Goal: Task Accomplishment & Management: Complete application form

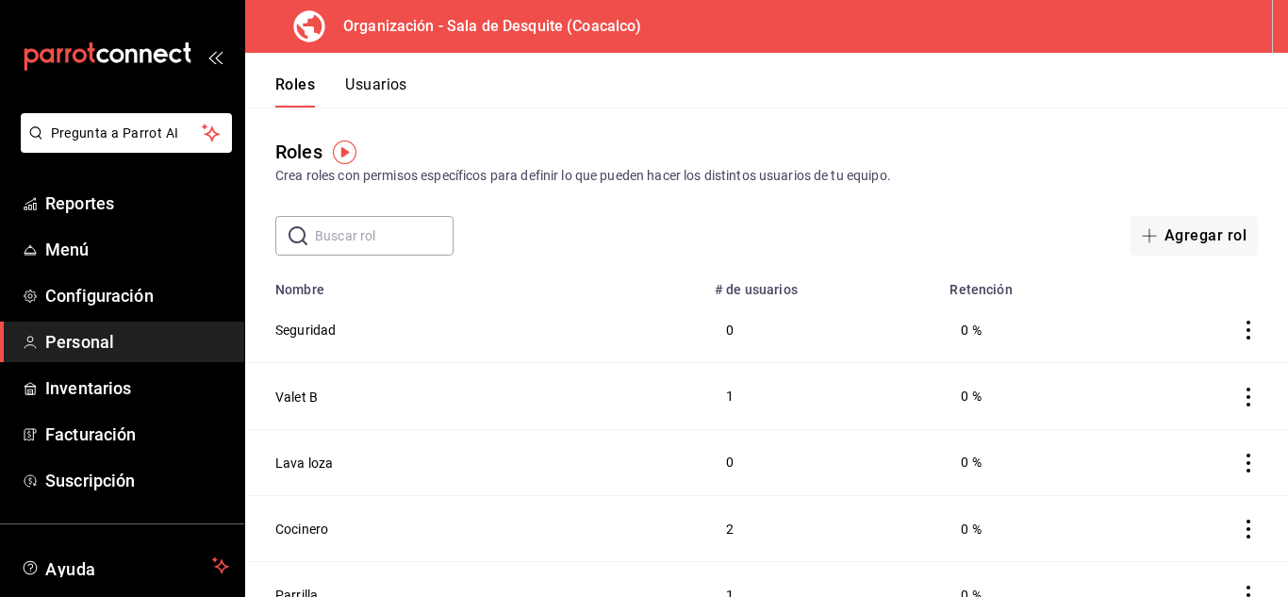
click at [366, 82] on button "Usuarios" at bounding box center [376, 91] width 62 height 32
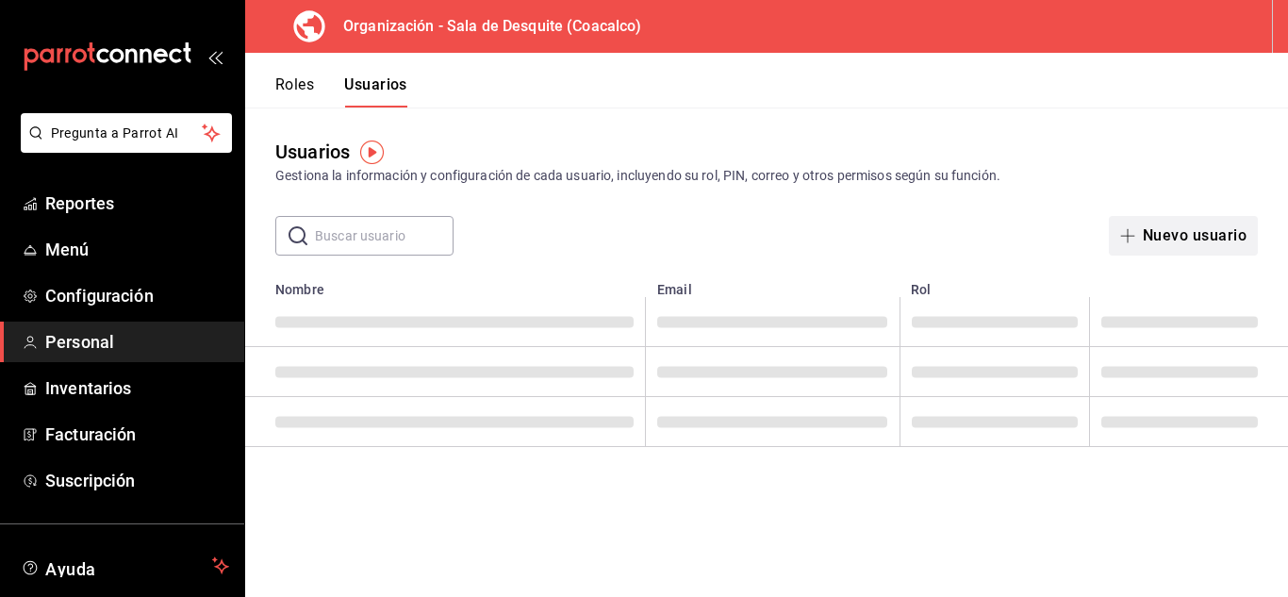
click at [1174, 236] on button "Nuevo usuario" at bounding box center [1183, 236] width 149 height 40
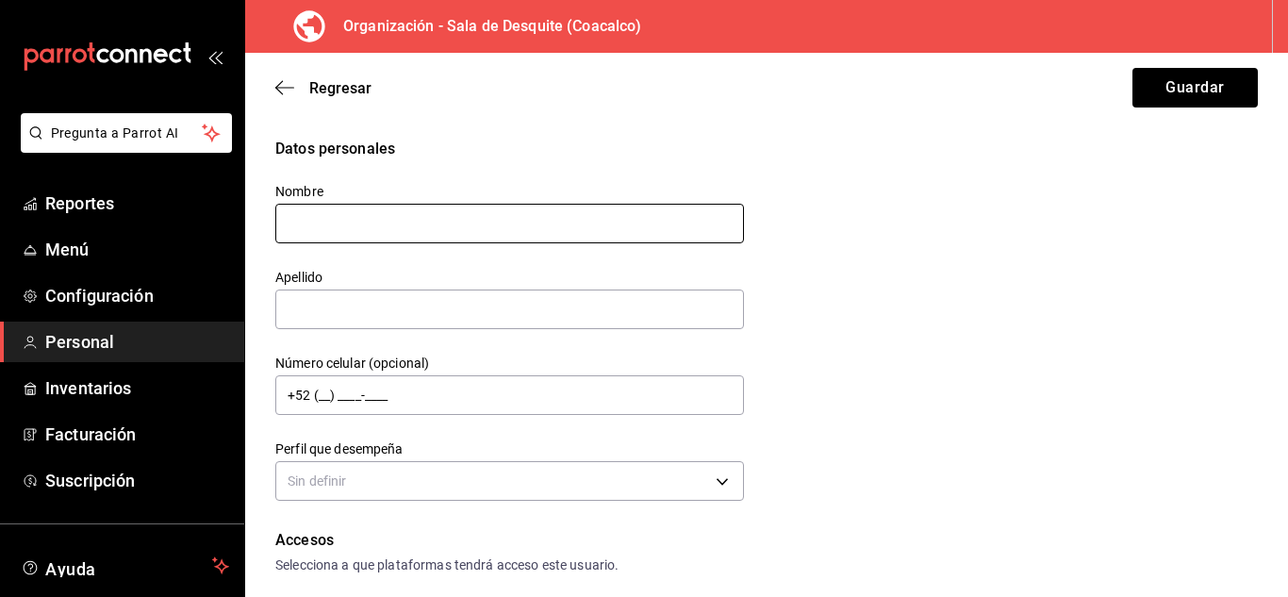
click at [410, 222] on input "text" at bounding box center [509, 224] width 469 height 40
type input "[PERSON_NAME]"
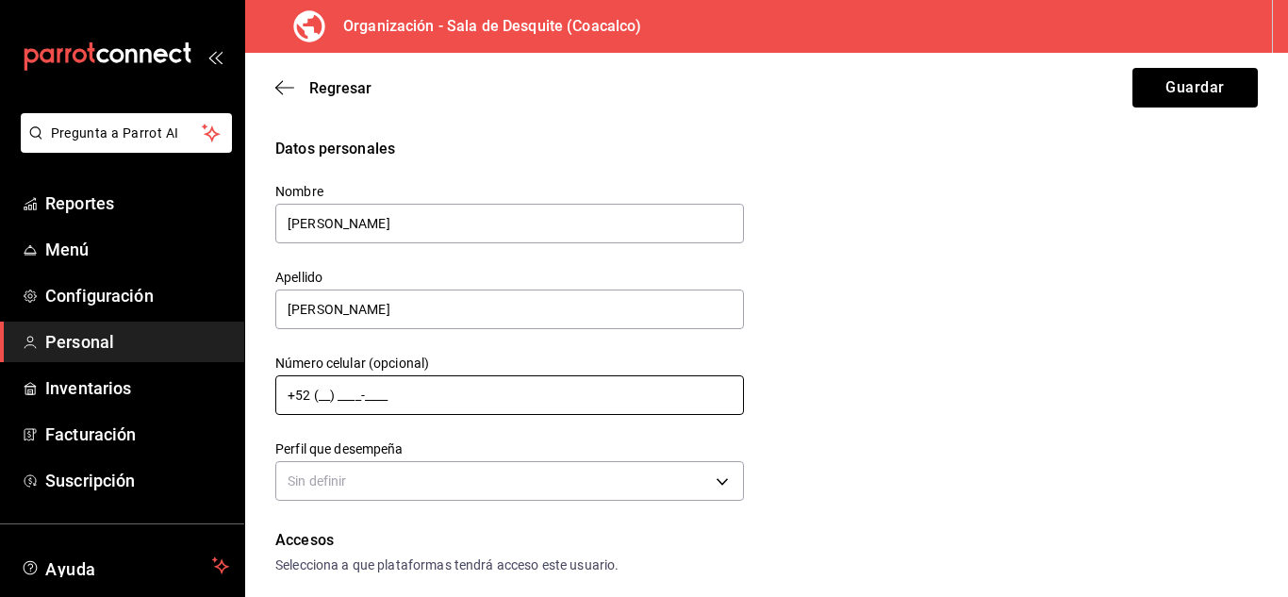
click at [324, 396] on input "+52 (__) ____-____" at bounding box center [509, 395] width 469 height 40
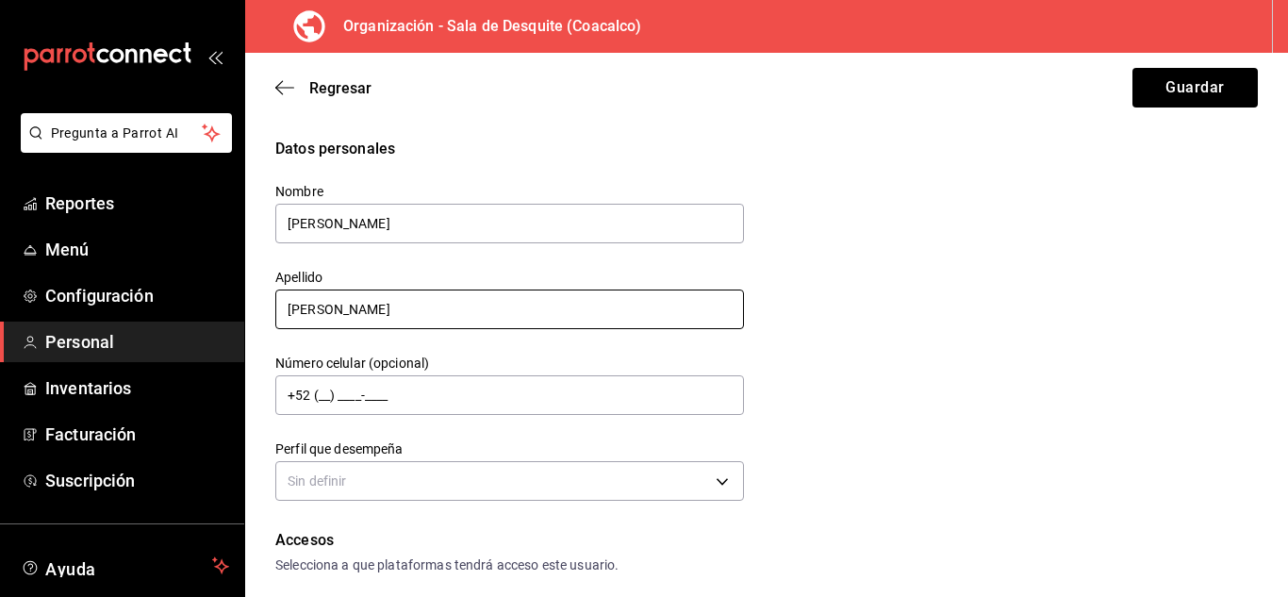
click at [322, 314] on input "[PERSON_NAME]" at bounding box center [509, 309] width 469 height 40
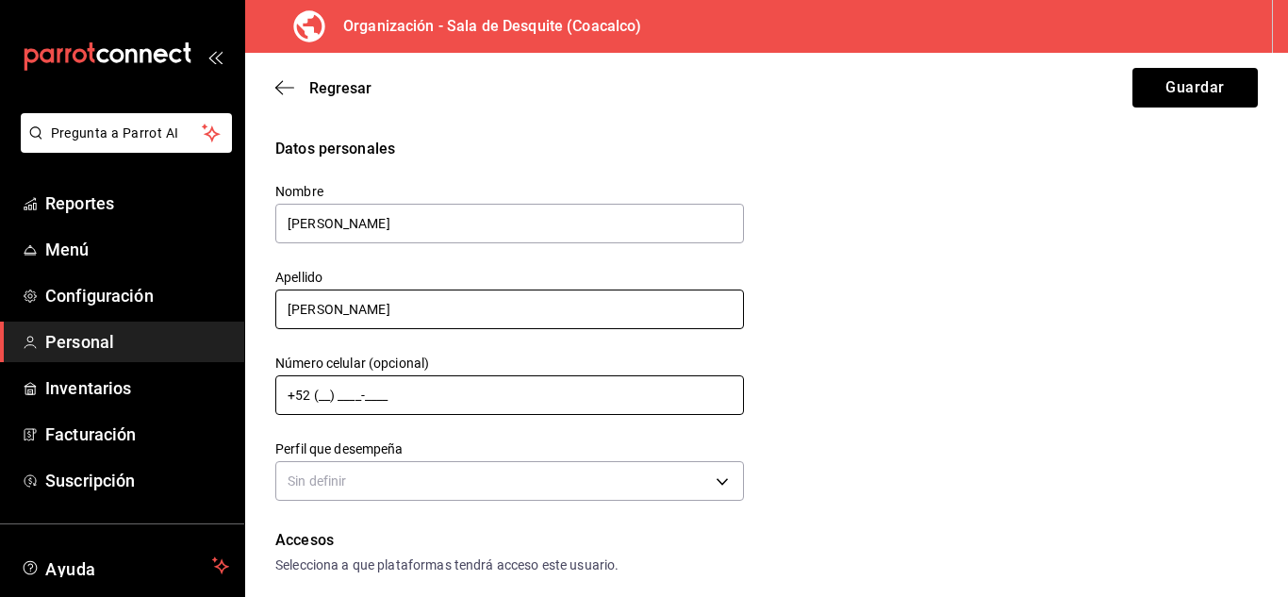
type input "[PERSON_NAME]"
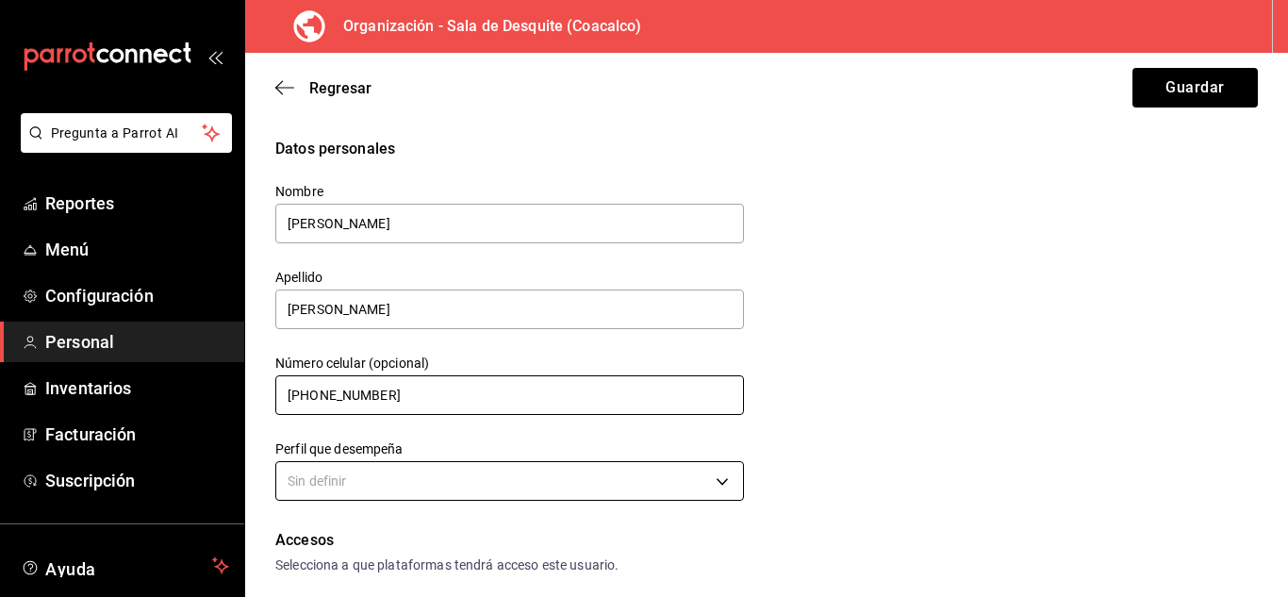
scroll to position [196, 0]
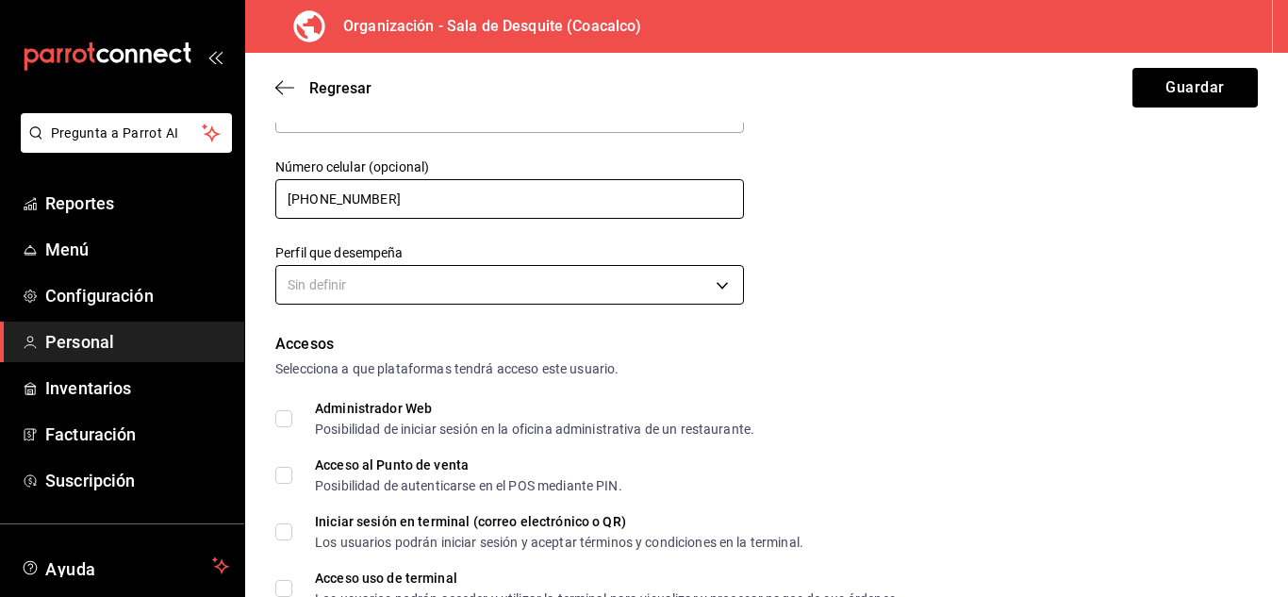
type input "[PHONE_NUMBER]"
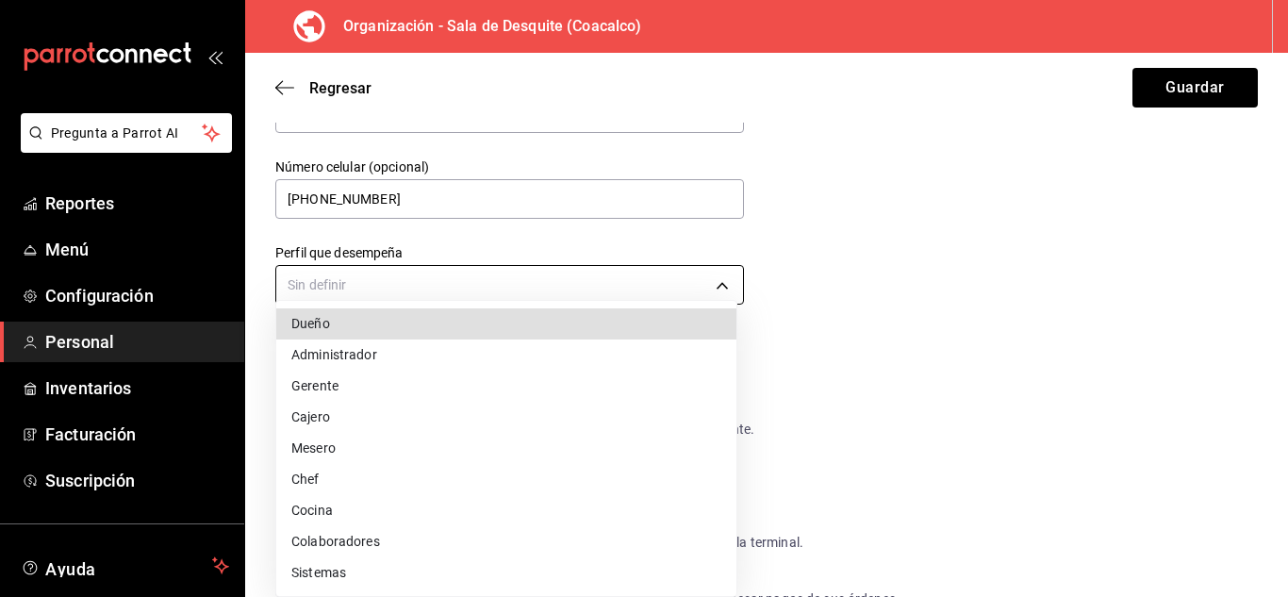
click at [331, 301] on body "Pregunta a Parrot AI Reportes Menú Configuración Personal Inventarios Facturaci…" at bounding box center [644, 298] width 1288 height 597
click at [323, 321] on li "Dueño" at bounding box center [506, 323] width 460 height 31
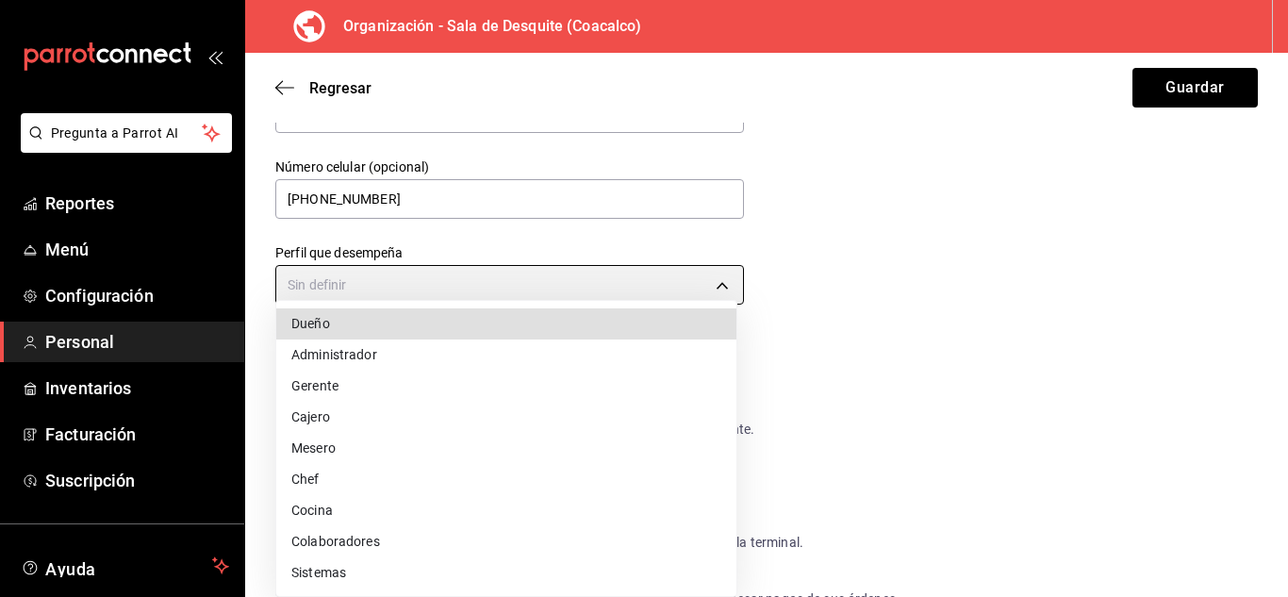
type input "OWNER"
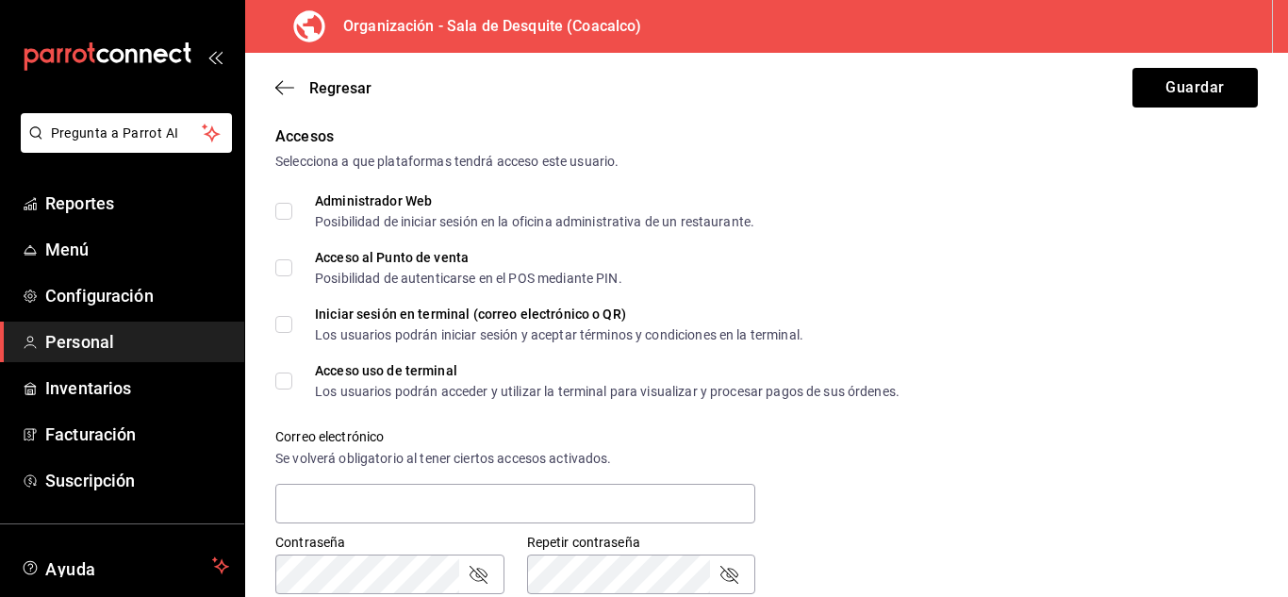
scroll to position [411, 0]
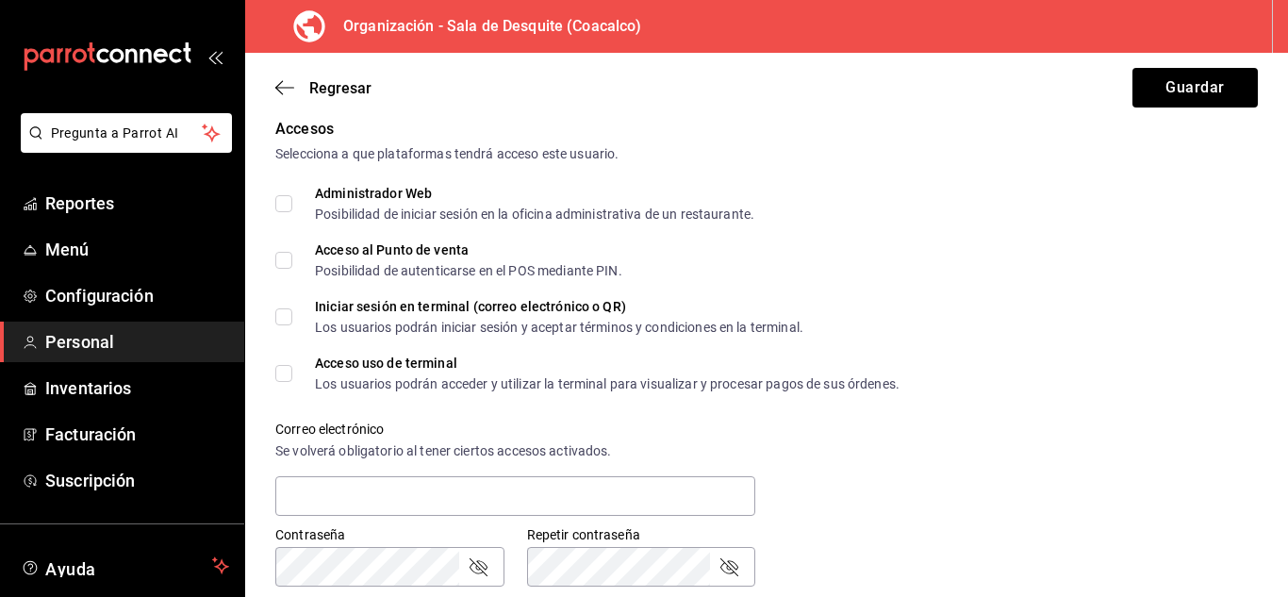
click at [273, 195] on div "Datos personales Nombre [PERSON_NAME] [PERSON_NAME] Número celular (opcional) […" at bounding box center [766, 396] width 1043 height 1339
click at [282, 204] on input "Administrador Web Posibilidad de iniciar sesión en la oficina administrativa de…" at bounding box center [283, 203] width 17 height 17
checkbox input "true"
click at [282, 262] on input "Acceso al Punto de venta Posibilidad de autenticarse en el POS mediante PIN." at bounding box center [283, 260] width 17 height 17
checkbox input "true"
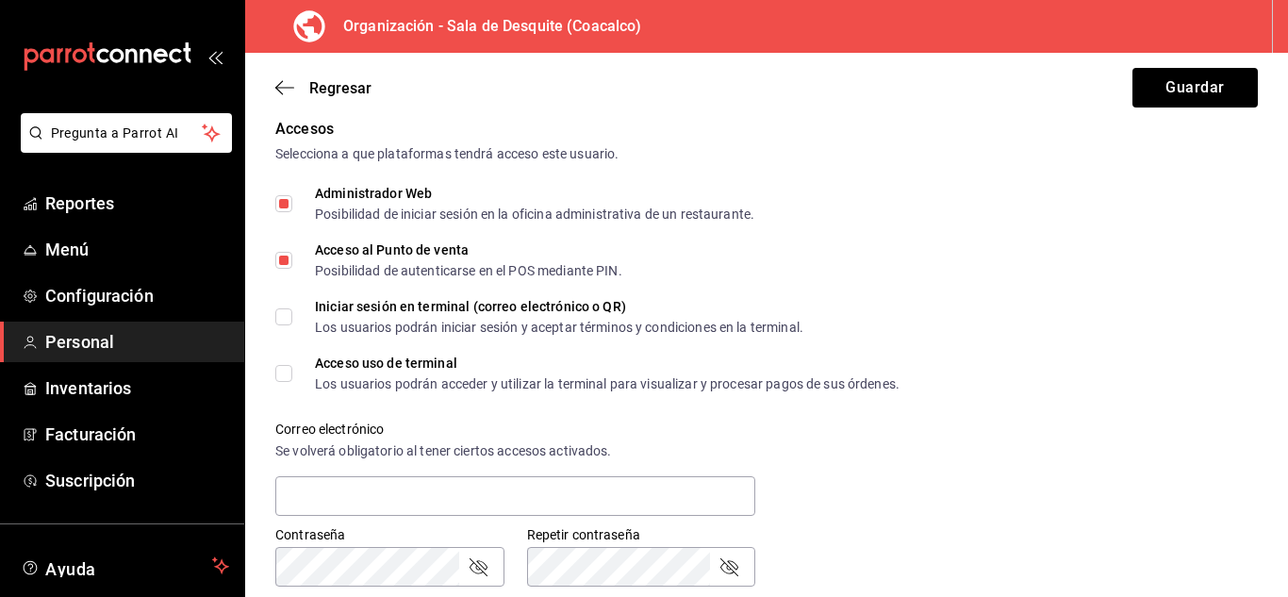
click at [281, 315] on input "Iniciar sesión en terminal (correo electrónico o QR) Los usuarios podrán inicia…" at bounding box center [283, 316] width 17 height 17
checkbox input "true"
click at [280, 381] on input "Acceso uso de terminal Los usuarios podrán acceder y utilizar la terminal para …" at bounding box center [283, 373] width 17 height 17
checkbox input "true"
click at [300, 493] on input "text" at bounding box center [515, 496] width 480 height 40
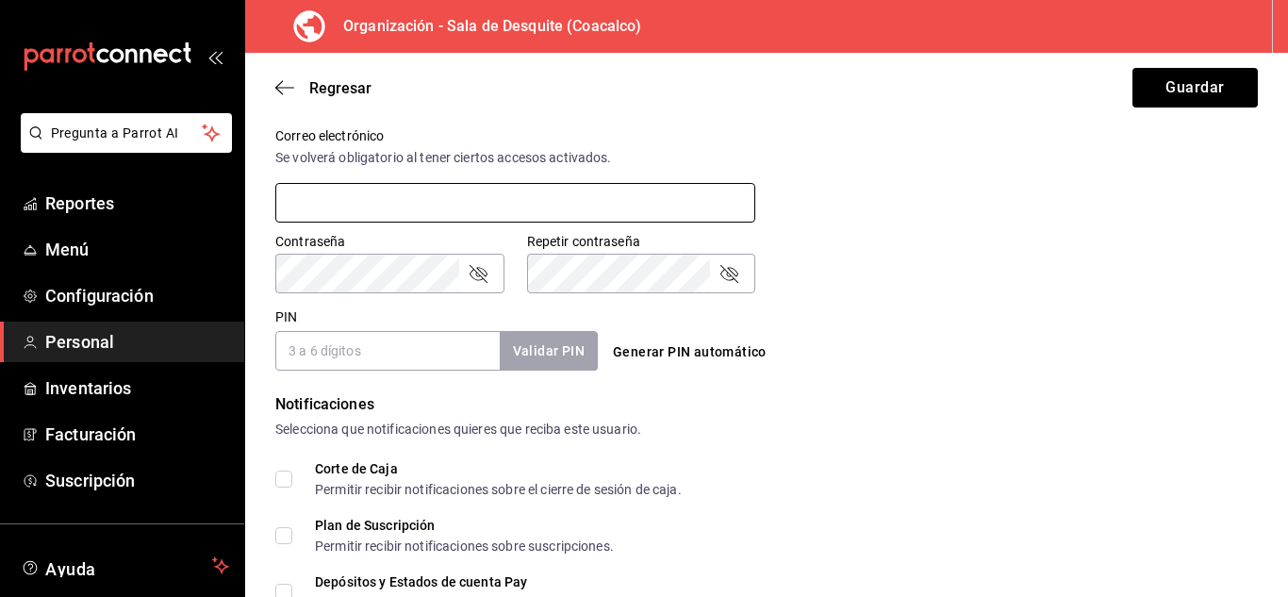
scroll to position [705, 0]
type input "[EMAIL_ADDRESS][DOMAIN_NAME]"
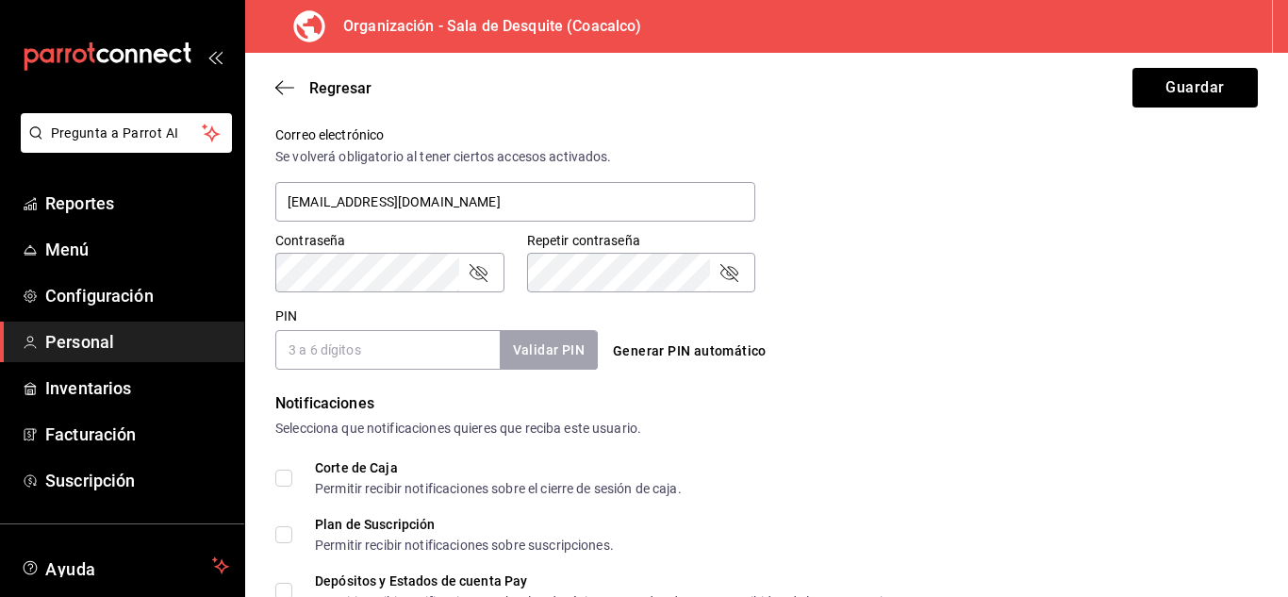
click at [478, 273] on icon "passwordField" at bounding box center [479, 273] width 18 height 18
click at [726, 277] on icon "passwordField" at bounding box center [729, 272] width 23 height 23
click at [402, 352] on input "PIN" at bounding box center [387, 350] width 224 height 40
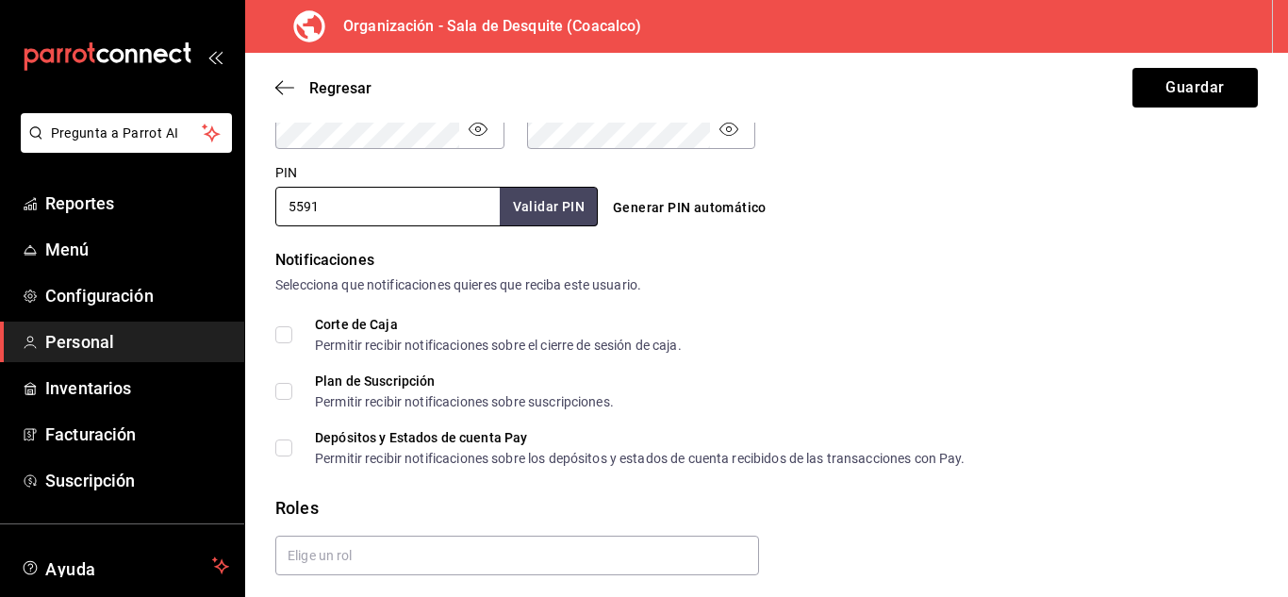
type input "5591"
click at [282, 388] on input "Plan de Suscripción Permitir recibir notificaciones sobre suscripciones." at bounding box center [283, 391] width 17 height 17
checkbox input "true"
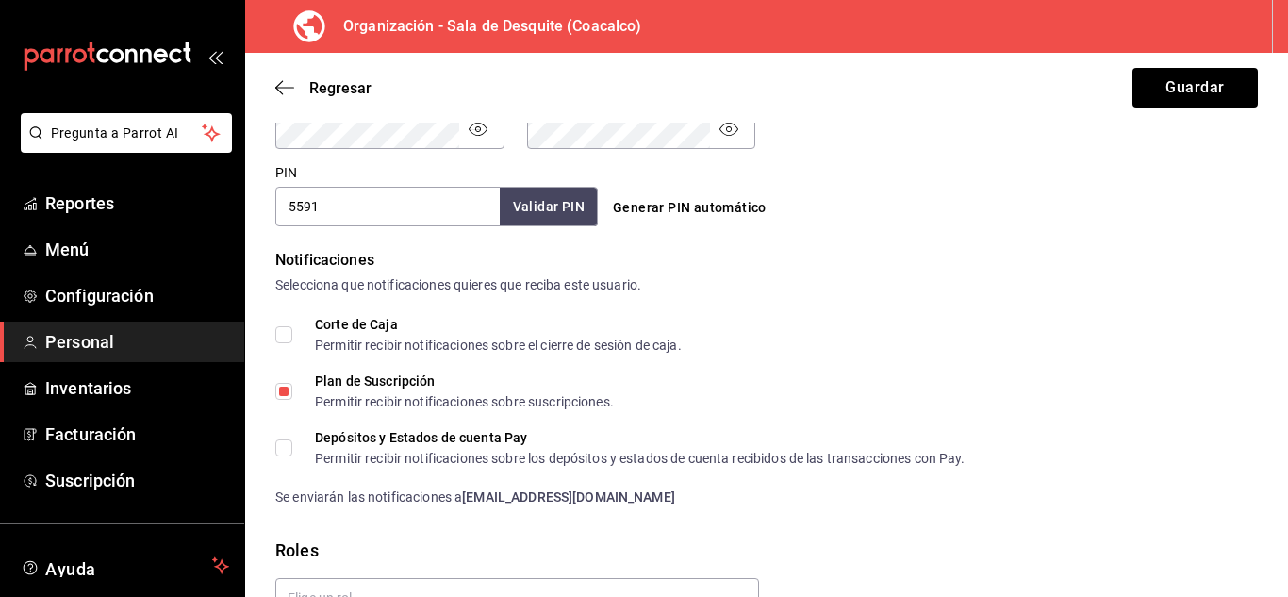
click at [280, 449] on input "Depósitos y Estados de cuenta Pay Permitir recibir notificaciones sobre los dep…" at bounding box center [283, 447] width 17 height 17
checkbox input "true"
click at [279, 336] on input "Corte de Caja Permitir recibir notificaciones sobre el cierre de sesión de caja." at bounding box center [283, 334] width 17 height 17
checkbox input "true"
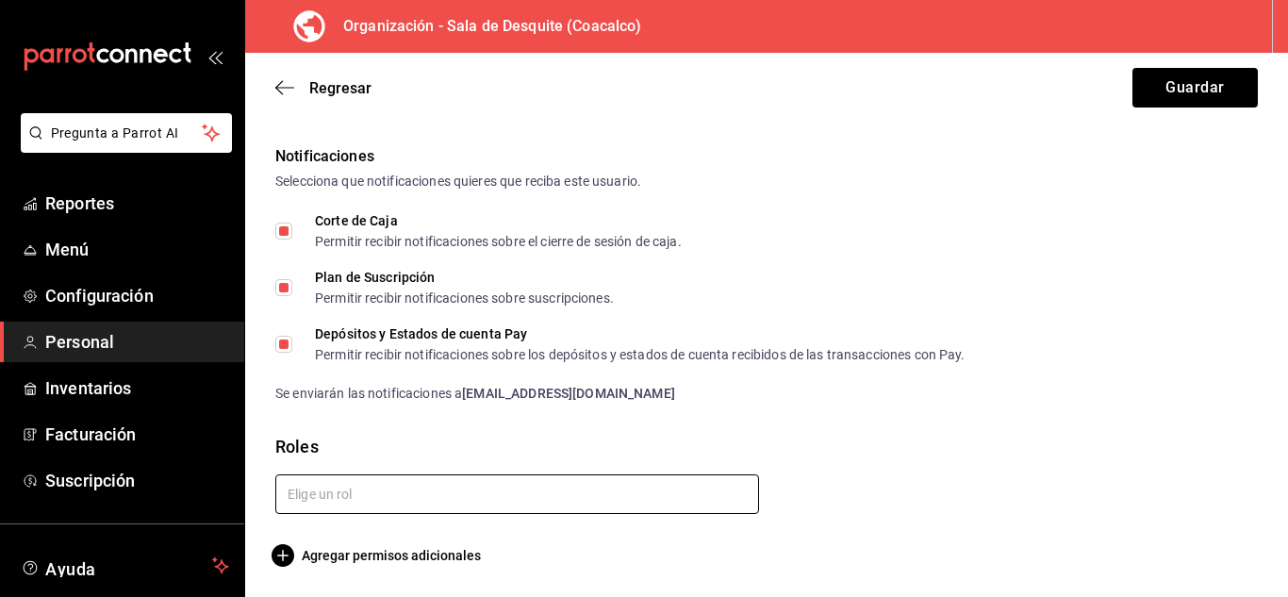
click at [493, 482] on input "text" at bounding box center [517, 494] width 484 height 40
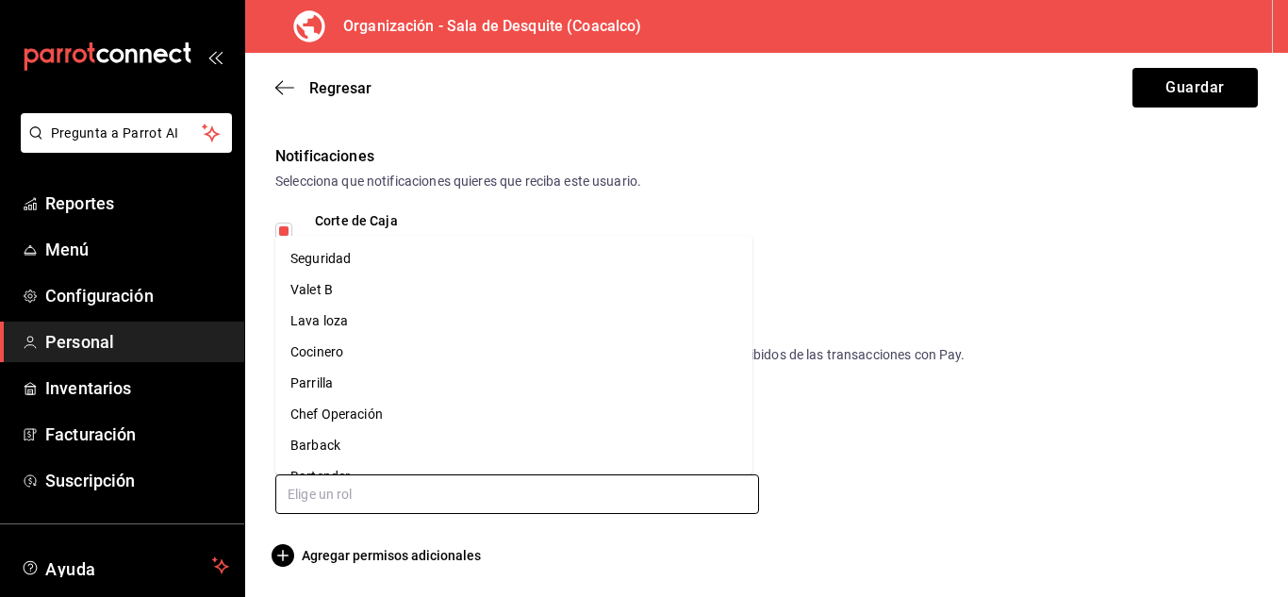
click at [494, 488] on input "text" at bounding box center [517, 494] width 484 height 40
click at [453, 496] on input "text" at bounding box center [517, 494] width 484 height 40
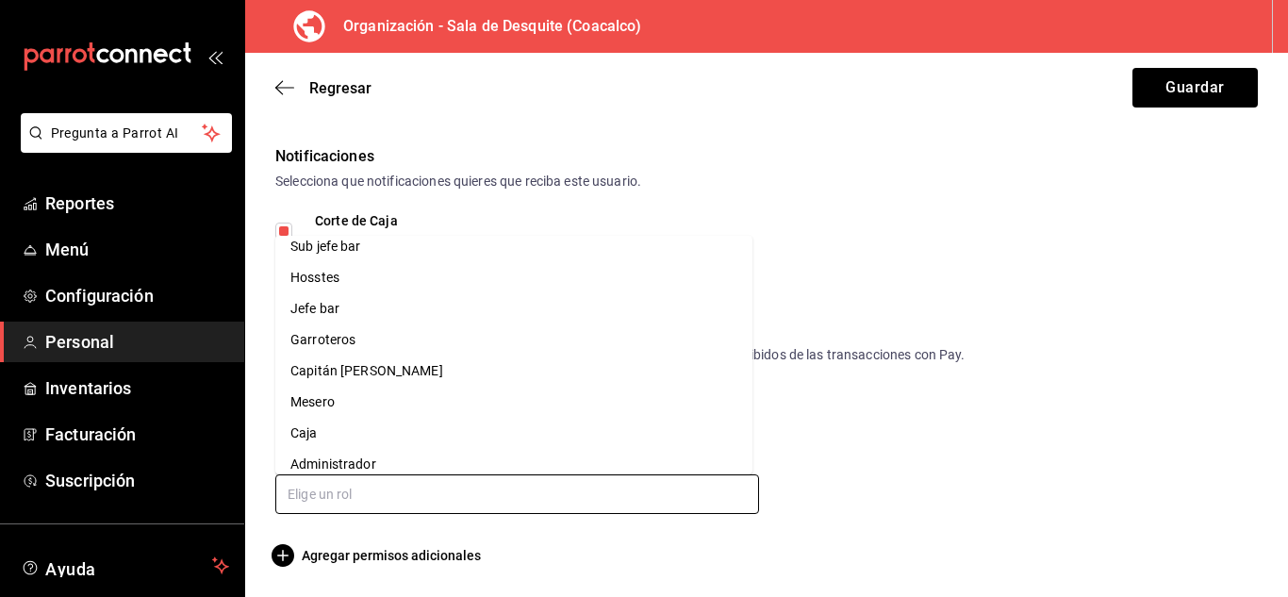
scroll to position [274, 0]
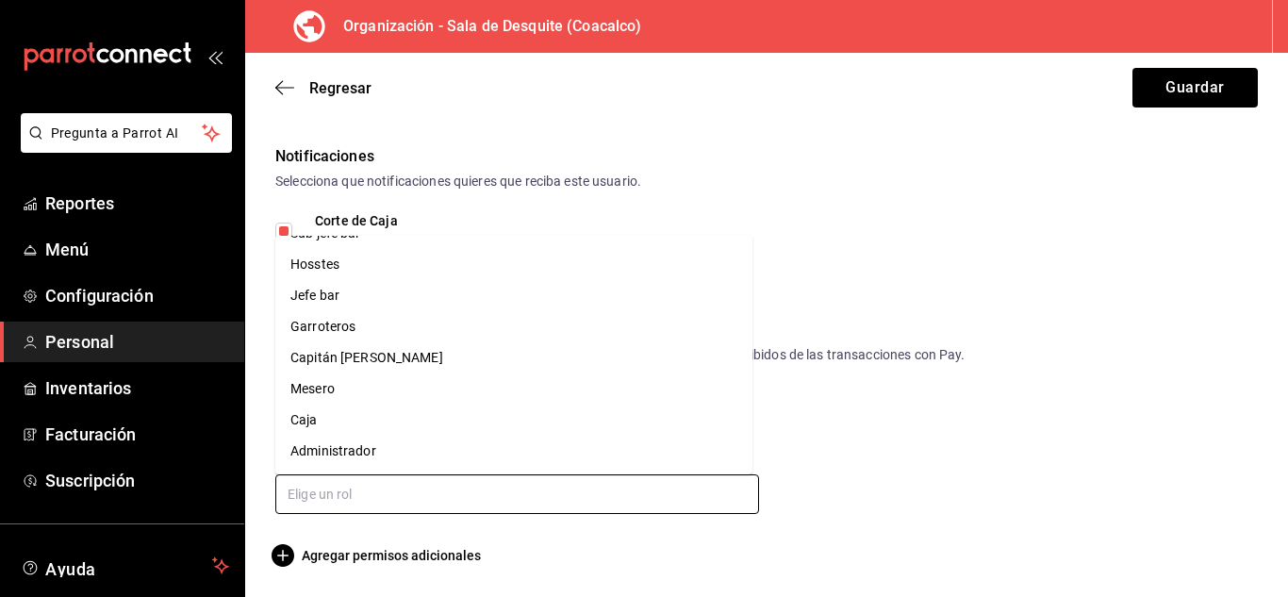
click at [345, 455] on li "Administrador" at bounding box center [513, 451] width 477 height 31
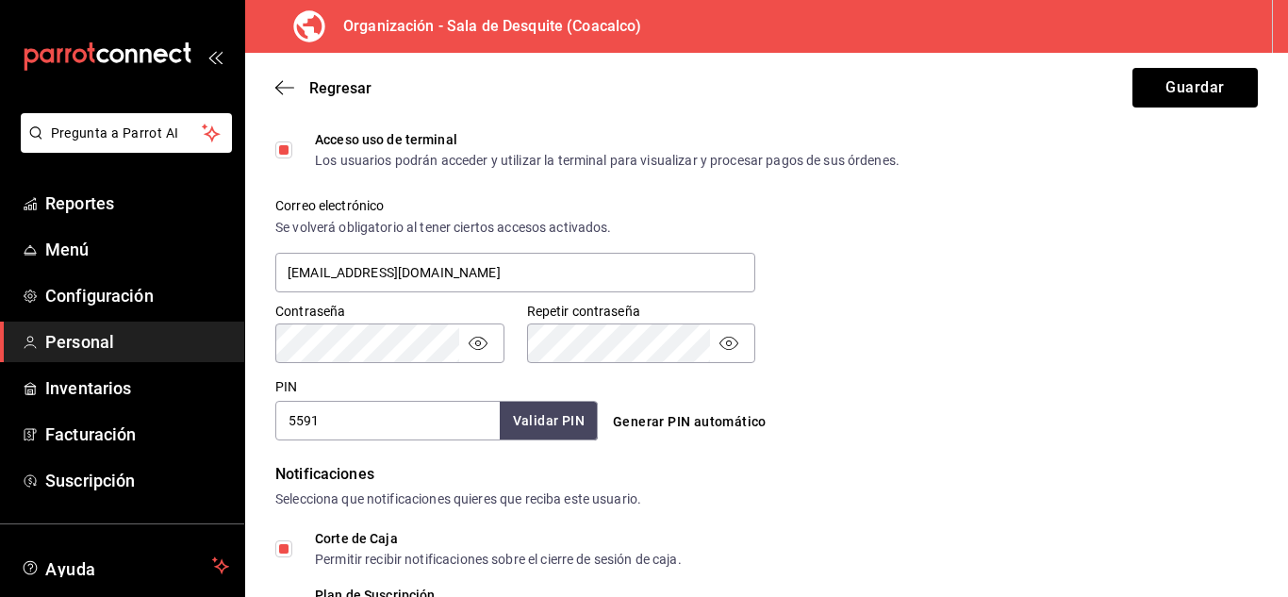
scroll to position [620, 0]
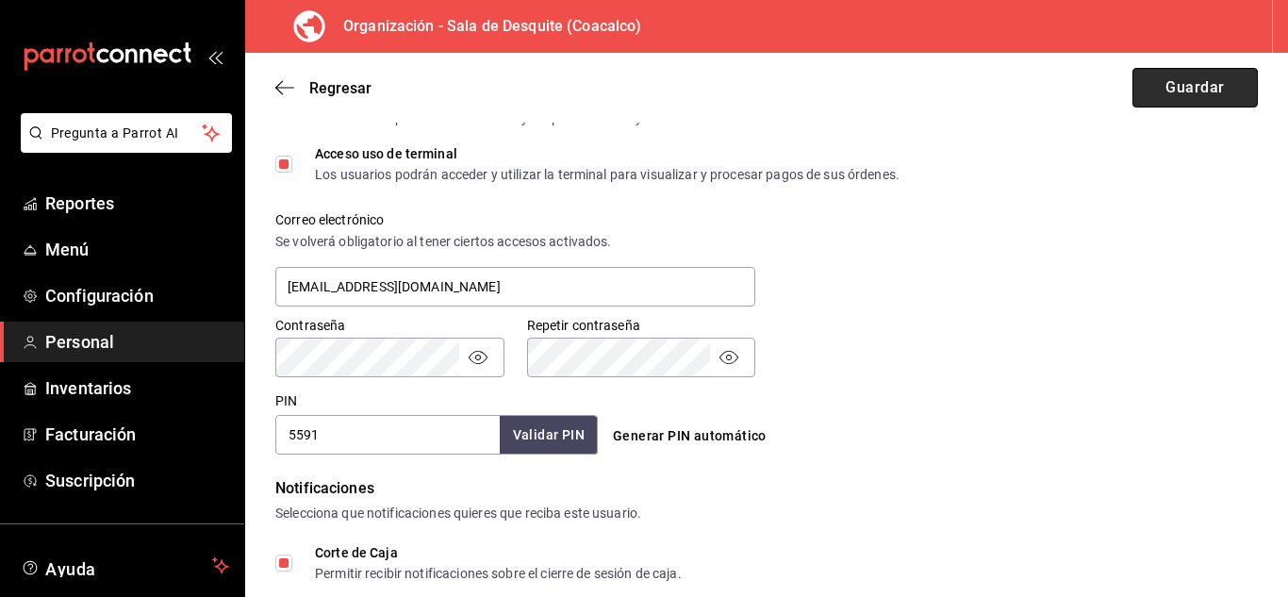
click at [1188, 84] on button "Guardar" at bounding box center [1195, 88] width 125 height 40
